Goal: Communication & Community: Answer question/provide support

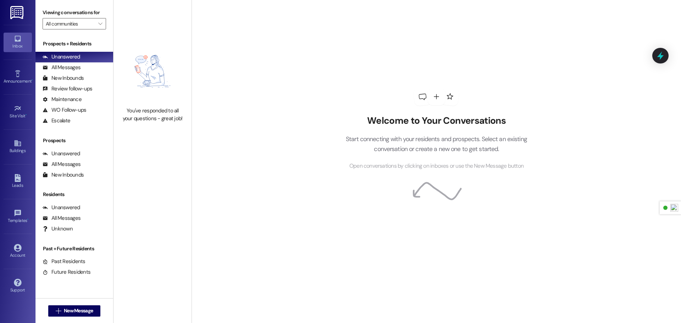
click at [16, 17] on img at bounding box center [17, 12] width 15 height 13
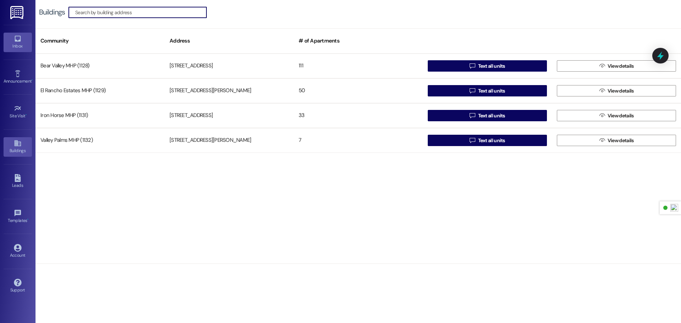
click at [24, 47] on div "Inbox" at bounding box center [17, 46] width 35 height 7
